Goal: Task Accomplishment & Management: Manage account settings

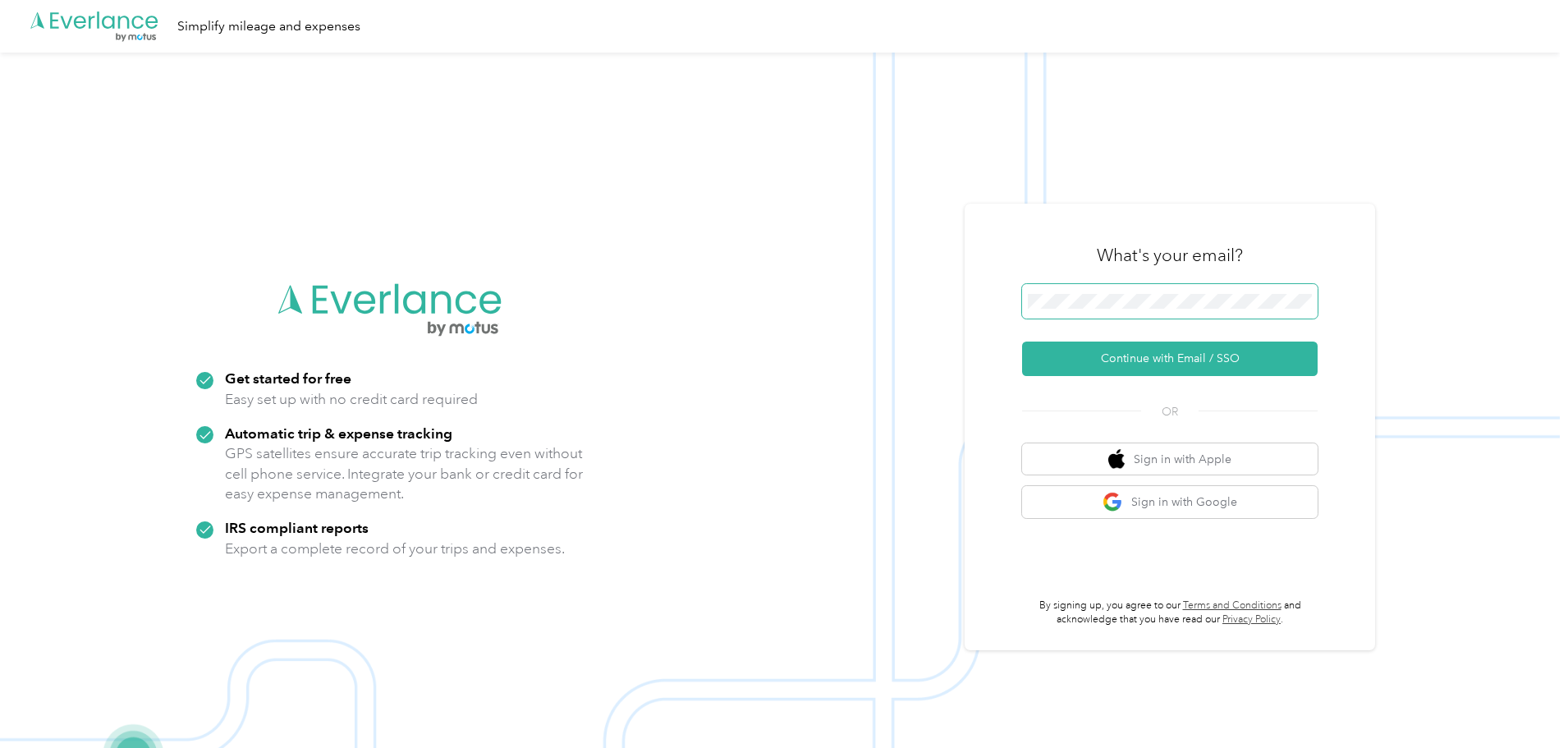
click at [1276, 285] on span at bounding box center [1169, 301] width 296 height 34
click at [1230, 353] on button "Continue with Email / SSO" at bounding box center [1169, 359] width 296 height 34
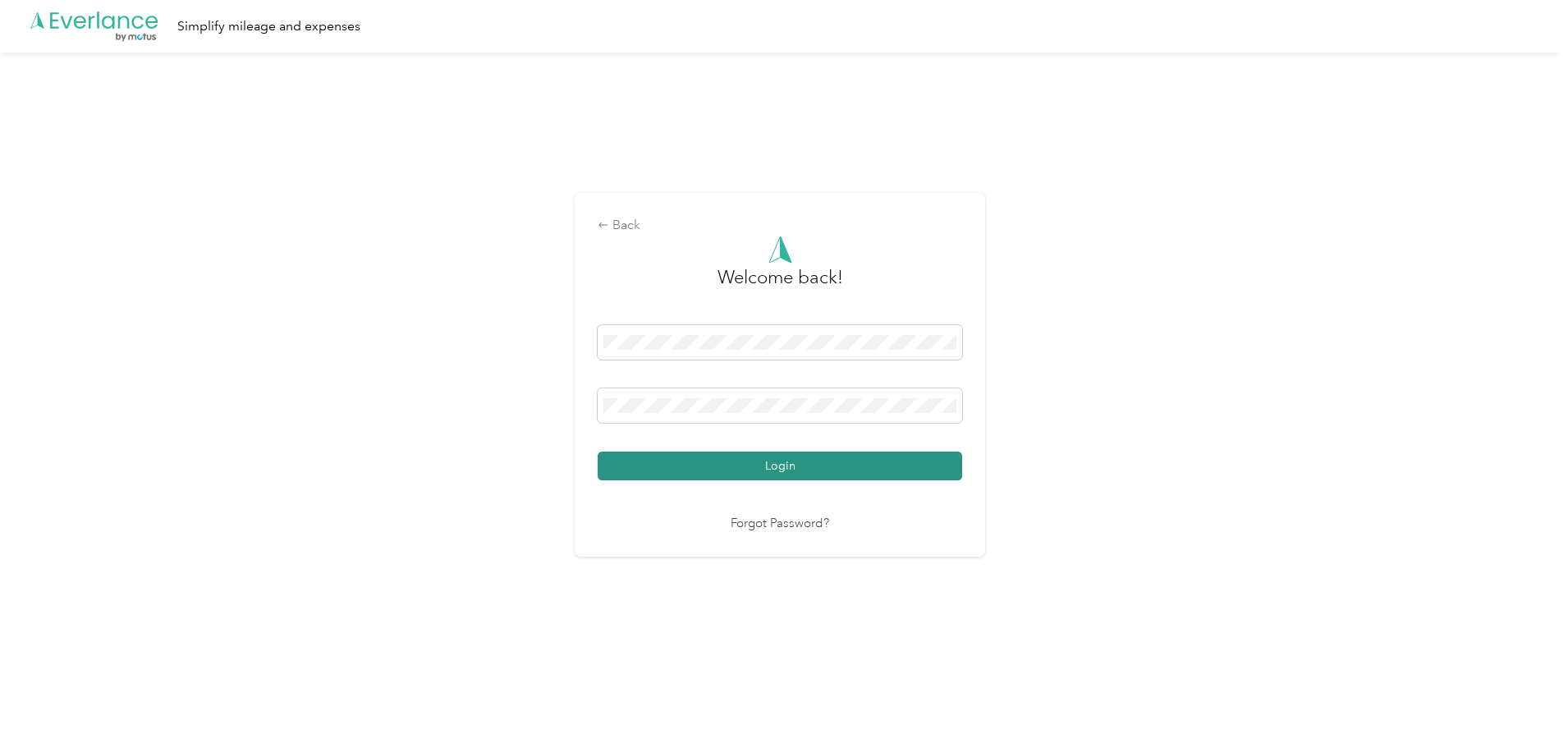
click at [739, 454] on button "Login" at bounding box center [780, 466] width 364 height 29
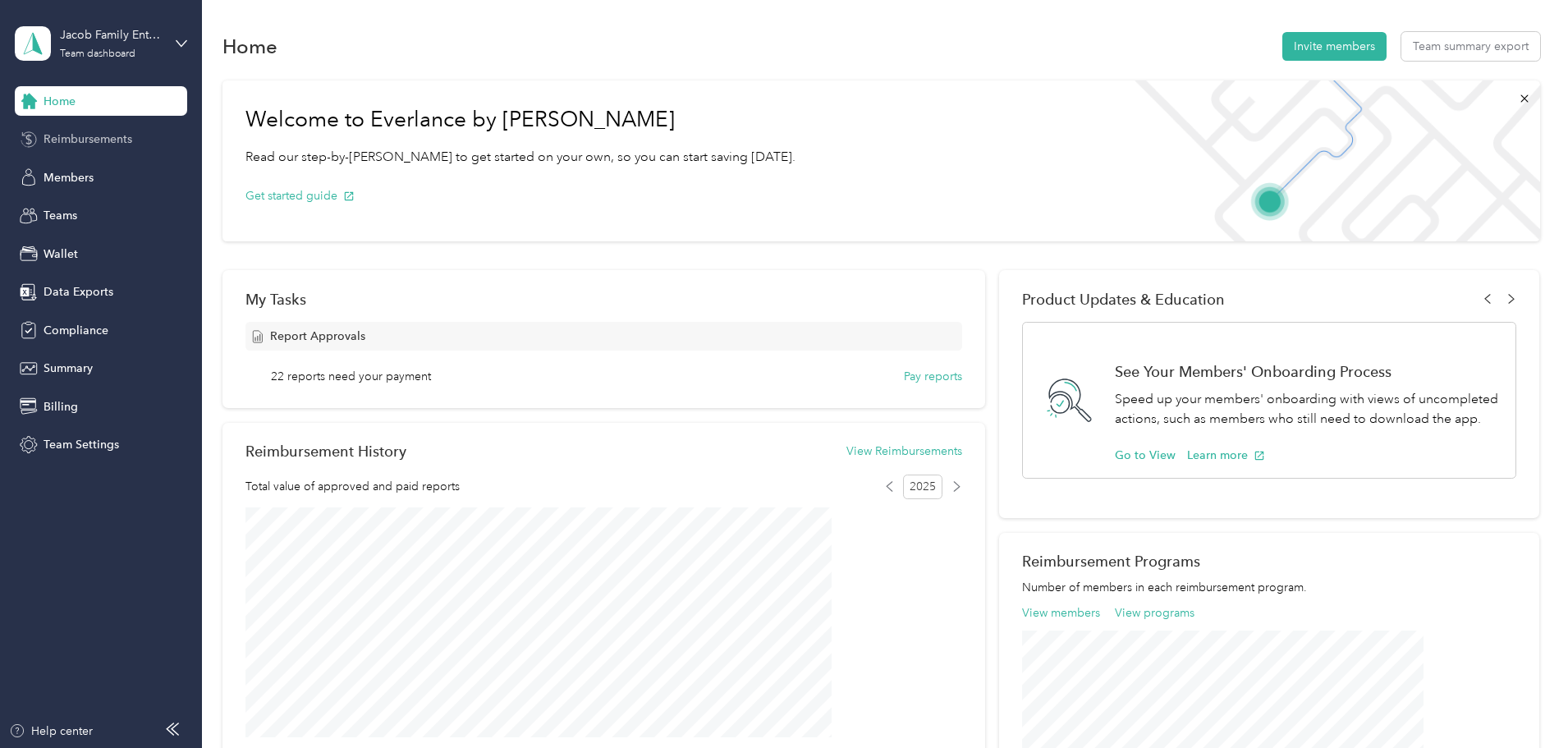
click at [108, 130] on span "Reimbursements" at bounding box center [87, 139] width 89 height 17
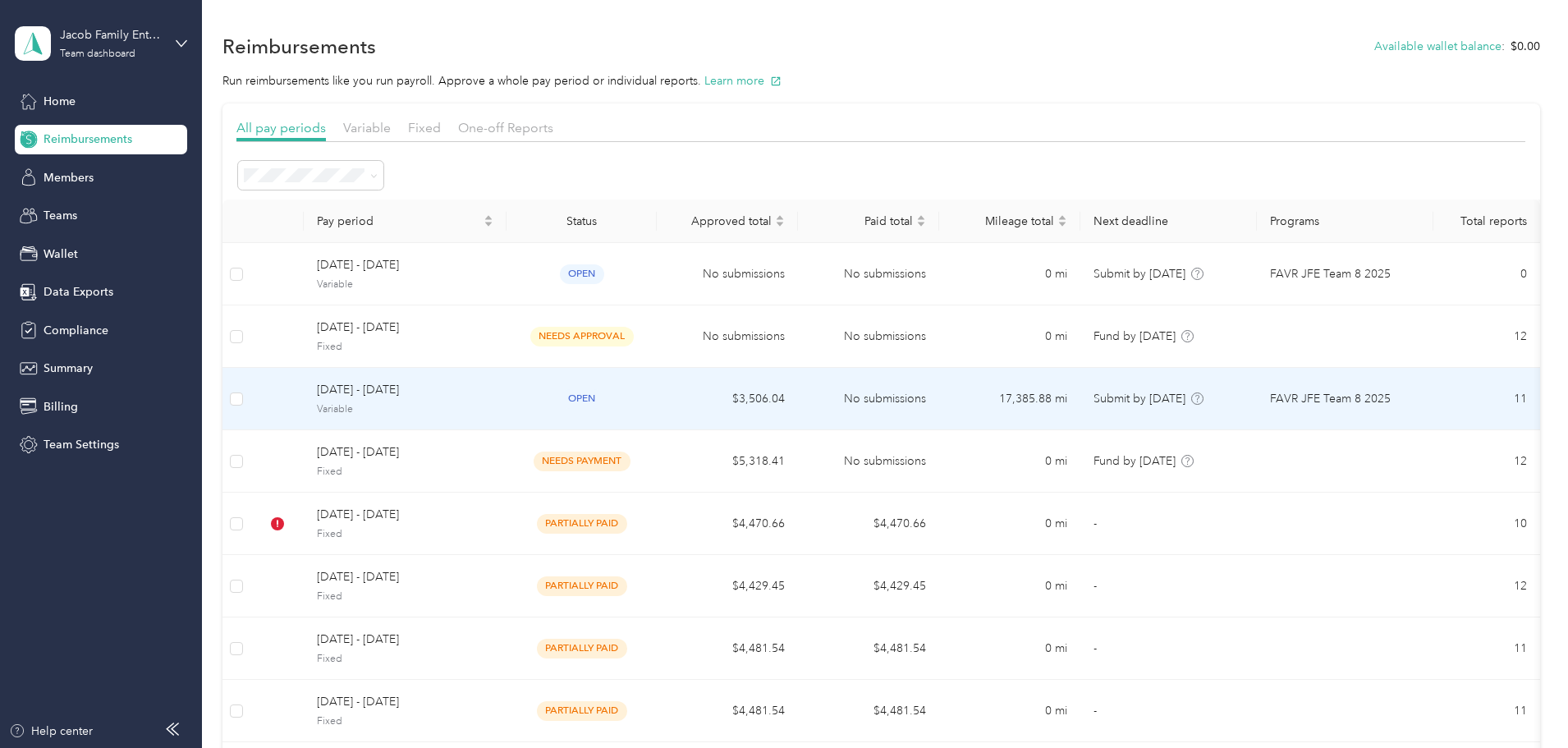
click at [431, 385] on span "[DATE] - [DATE]" at bounding box center [405, 389] width 177 height 18
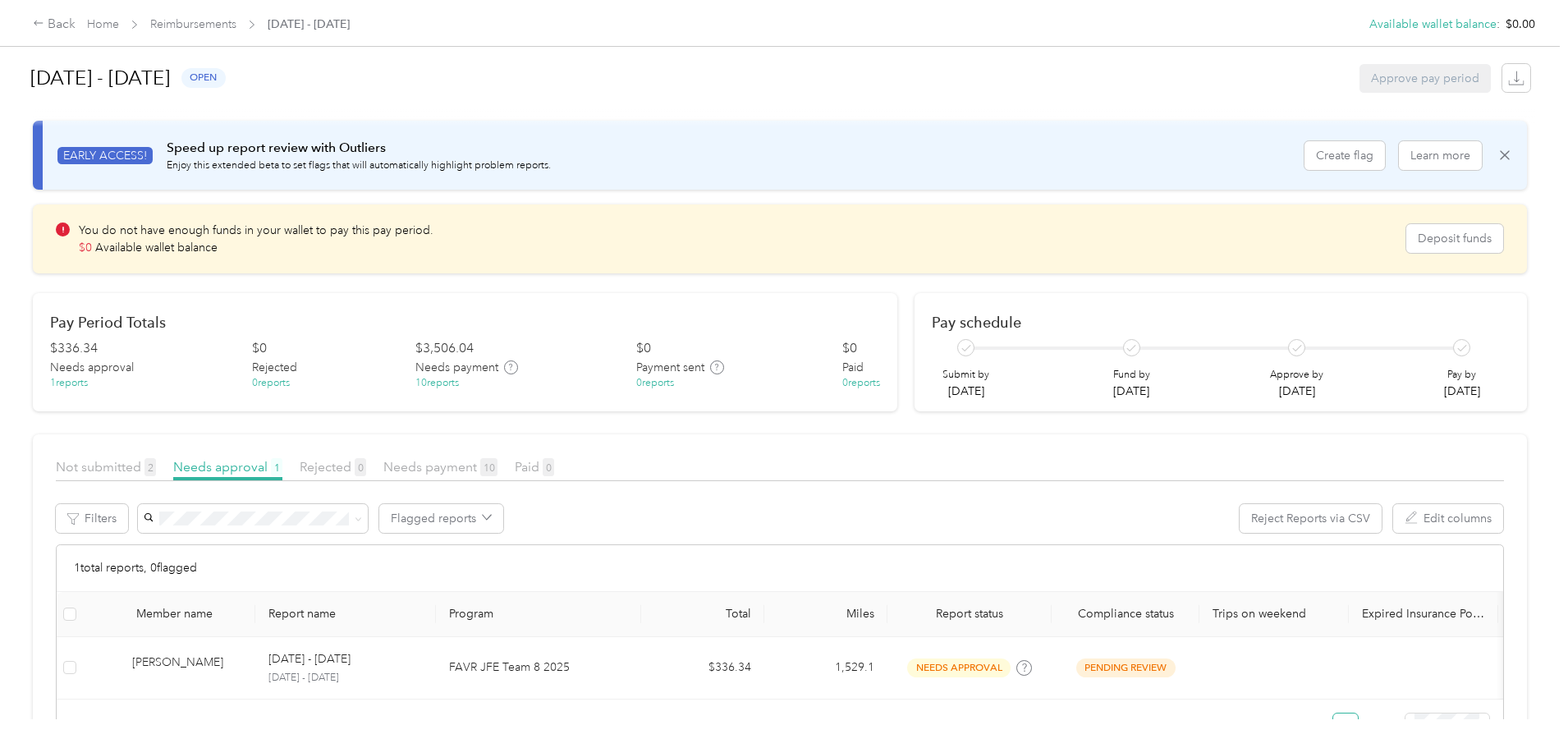
scroll to position [10, 0]
